Goal: Check status: Check status

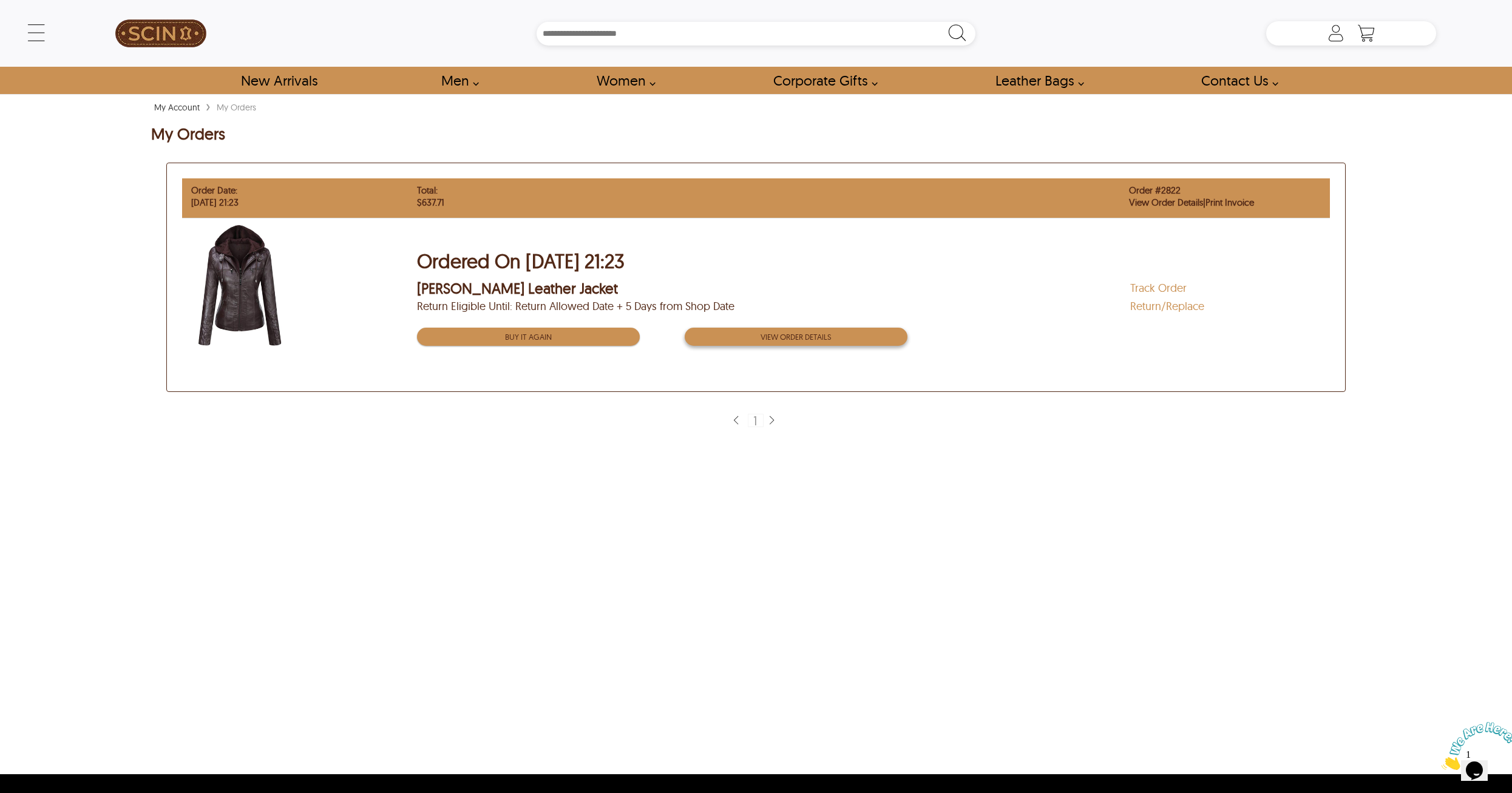
click at [874, 340] on button "View order Details" at bounding box center [796, 336] width 222 height 18
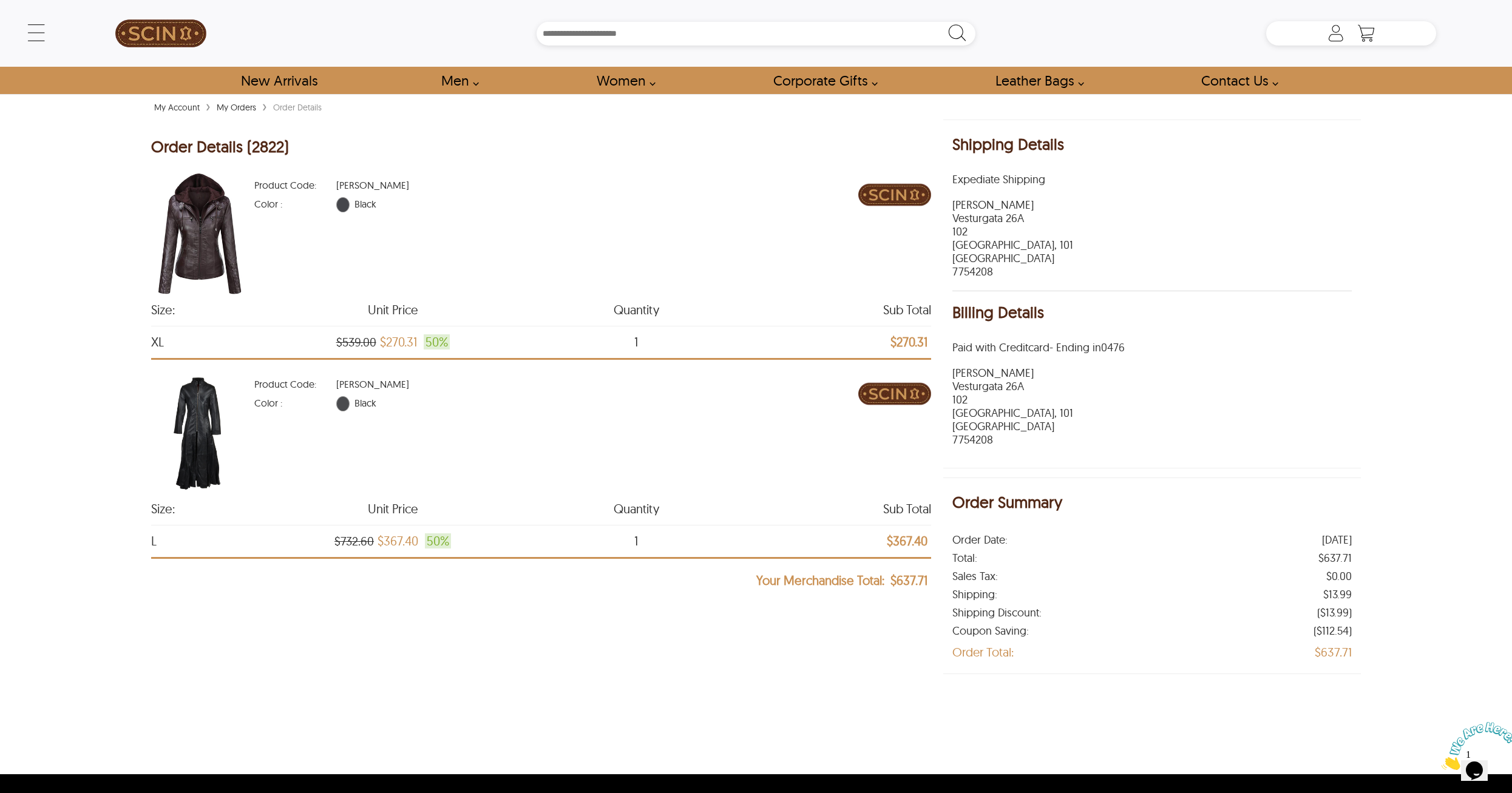
click at [239, 109] on link "My Orders" at bounding box center [237, 108] width 45 height 11
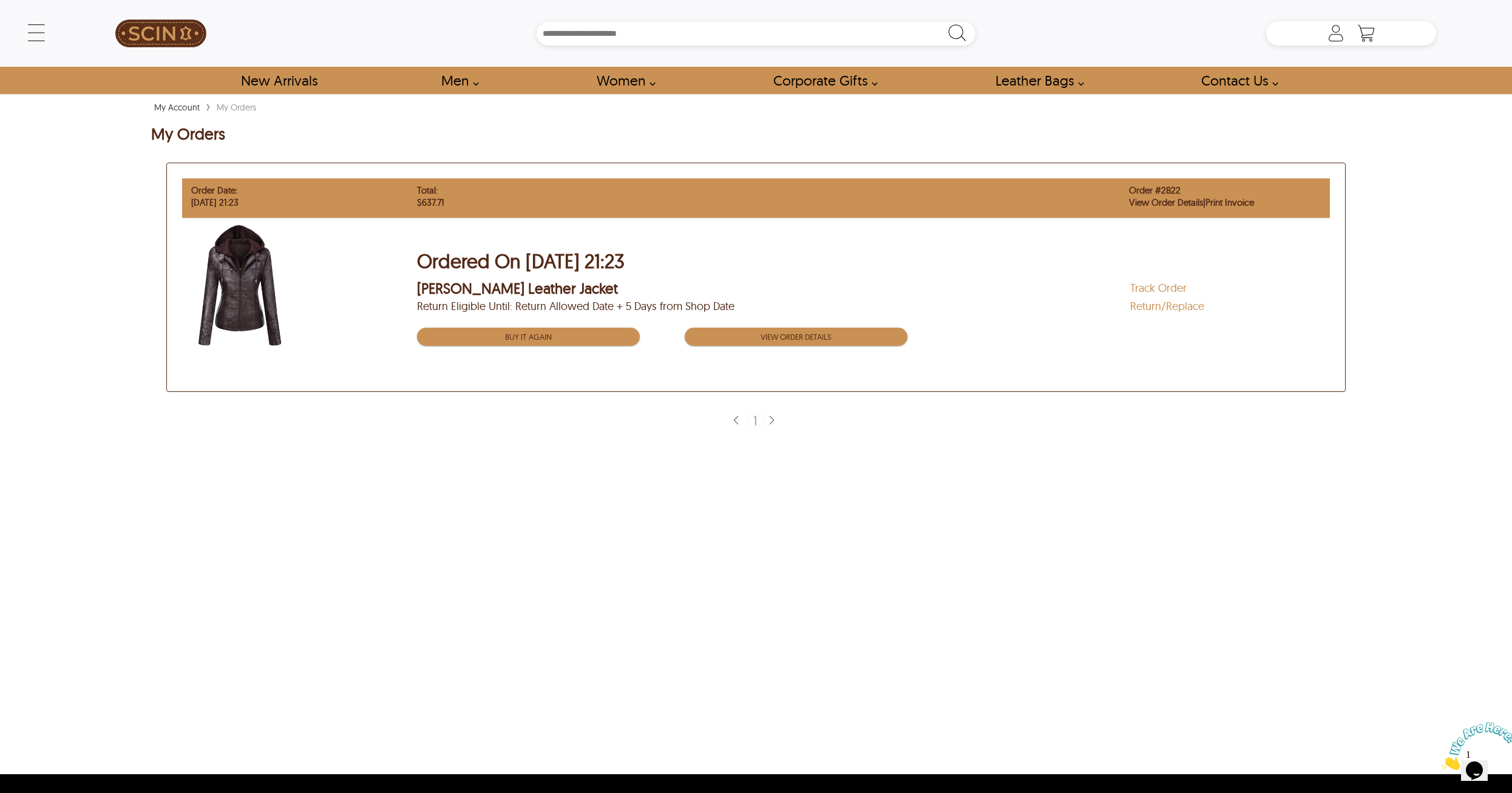
click at [934, 497] on div "My Account › My Orders My Orders Order Date: [DATE] 21:23 Total: $637.71 Order …" at bounding box center [756, 437] width 1512 height 675
click at [1154, 287] on link "Track Order" at bounding box center [1159, 288] width 57 height 14
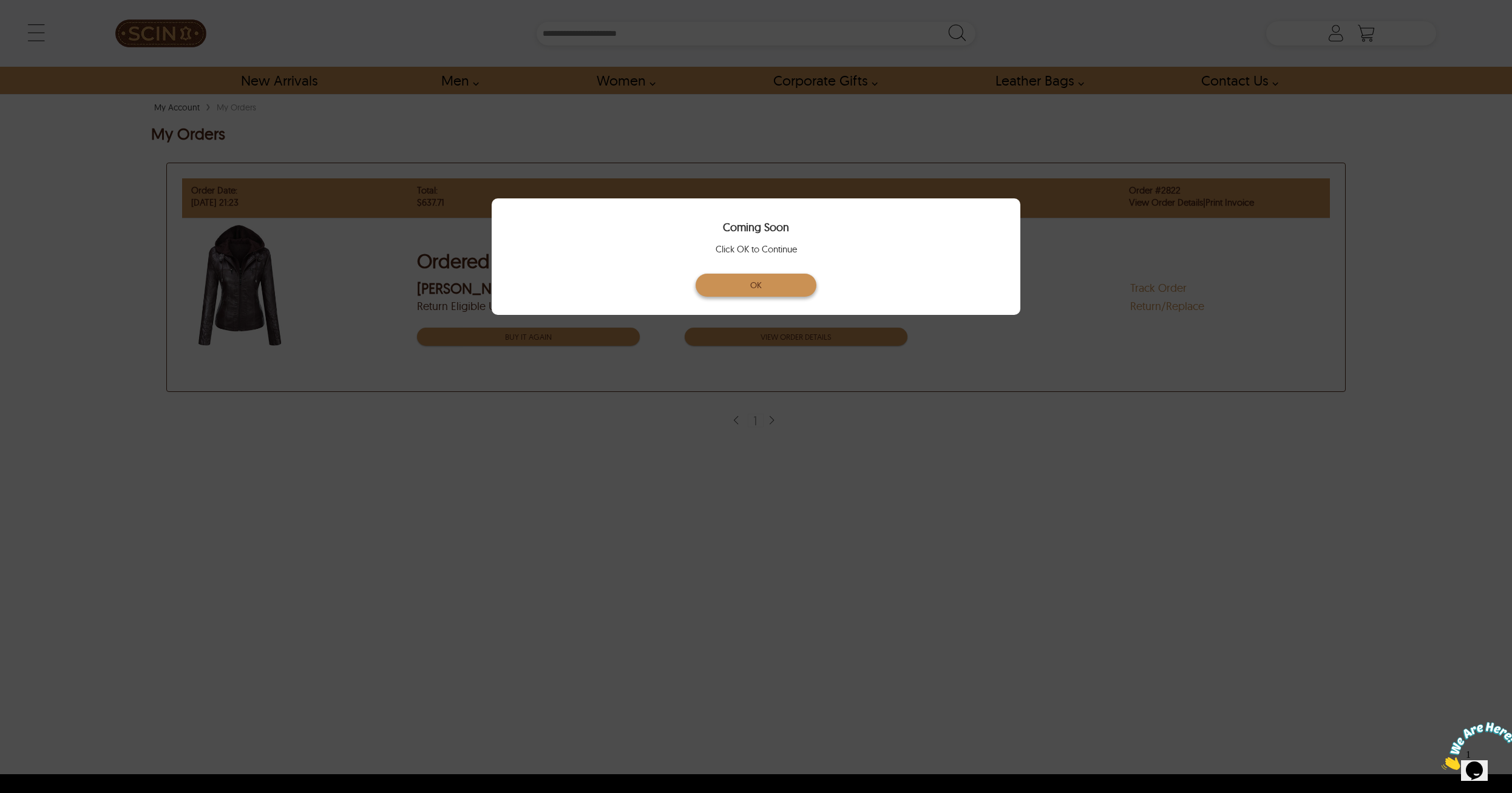
click at [787, 288] on button "OK" at bounding box center [756, 285] width 121 height 23
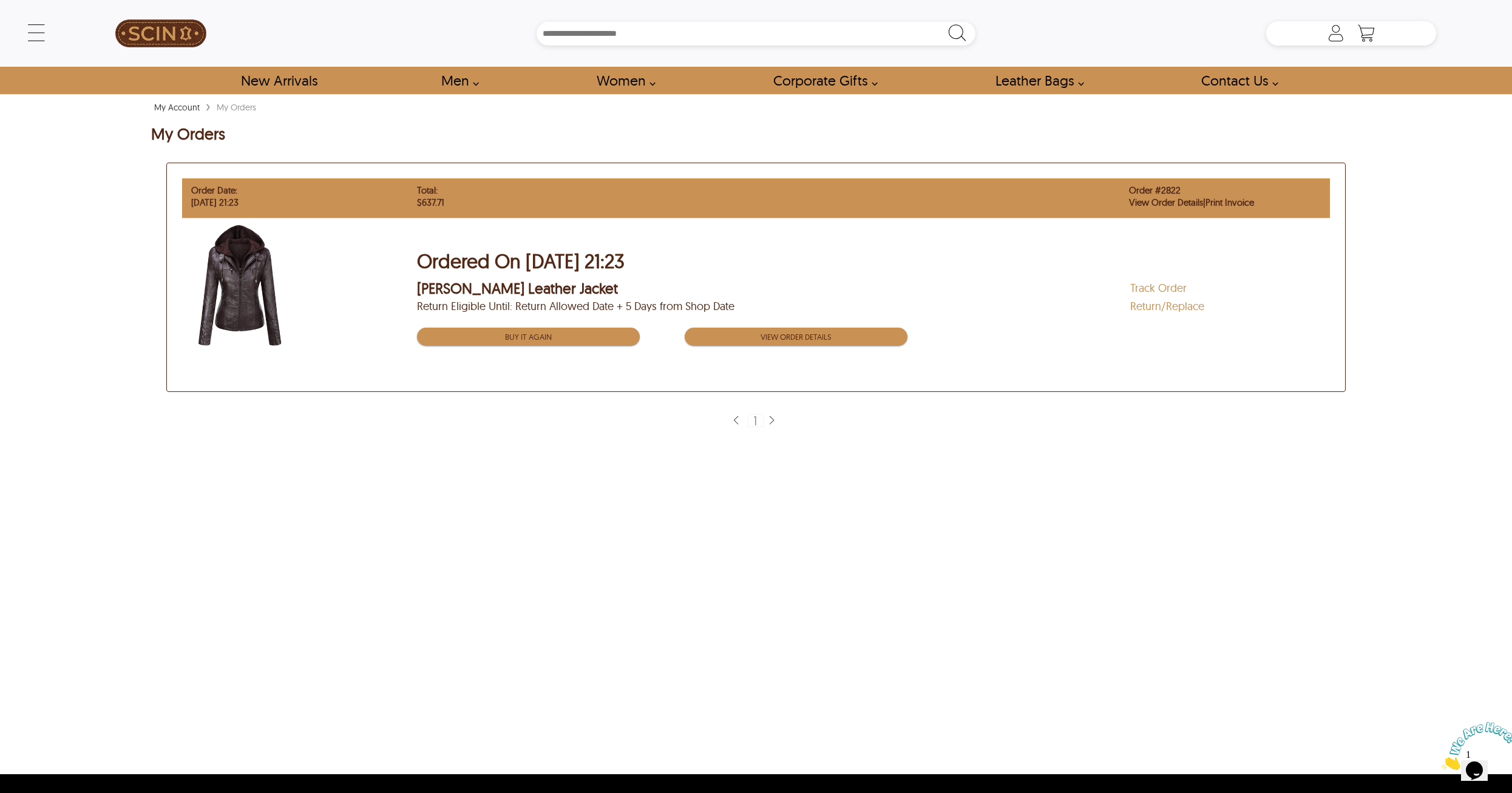
click at [1152, 282] on link "Track Order" at bounding box center [1159, 288] width 57 height 14
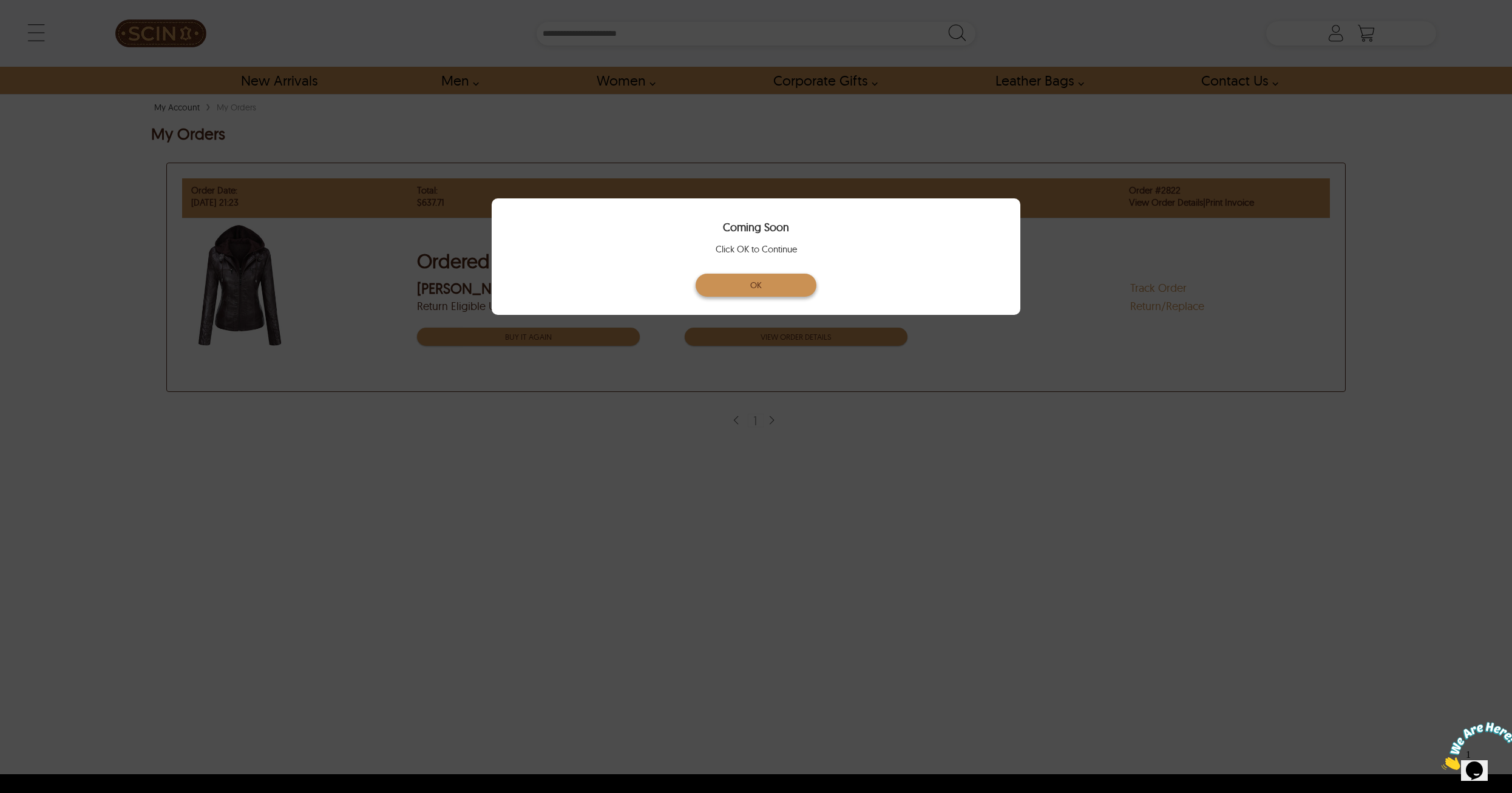
click at [784, 294] on button "OK" at bounding box center [756, 285] width 121 height 23
